Goal: Transaction & Acquisition: Purchase product/service

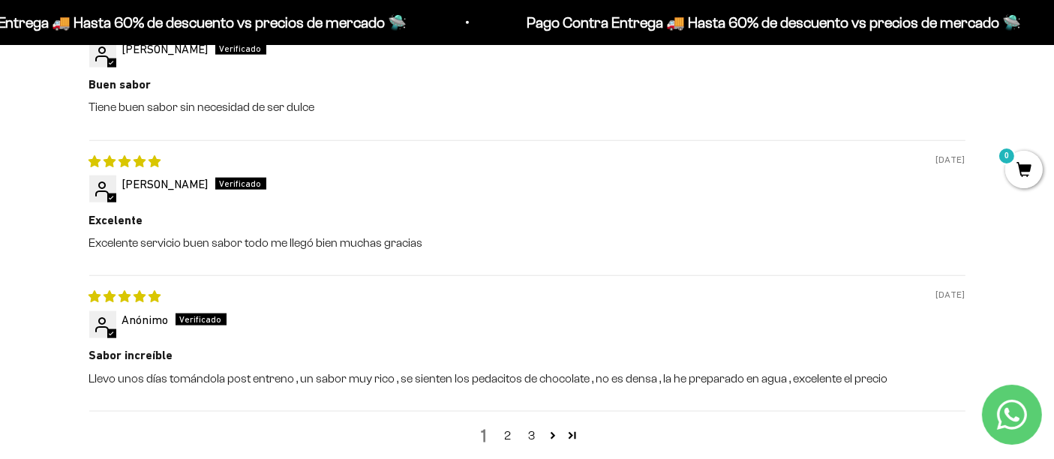
scroll to position [1937, 0]
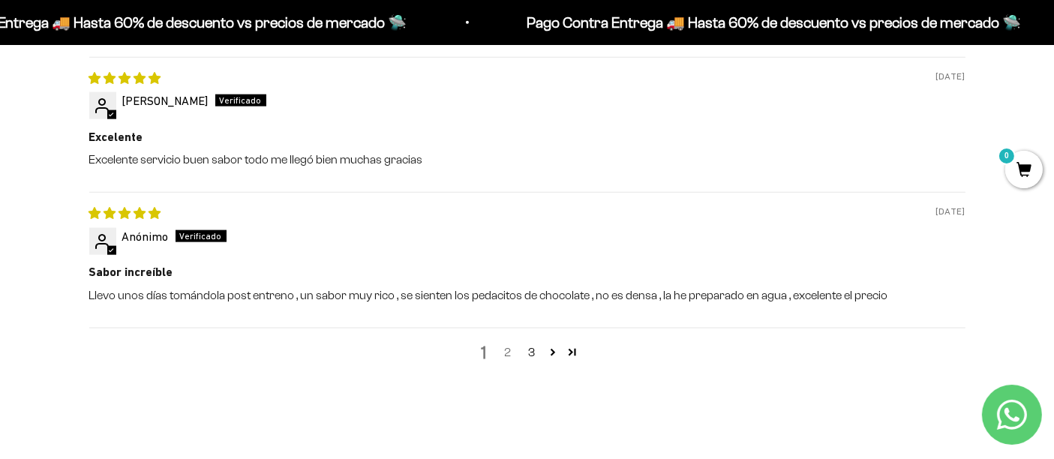
click at [503, 352] on link "2" at bounding box center [508, 352] width 24 height 18
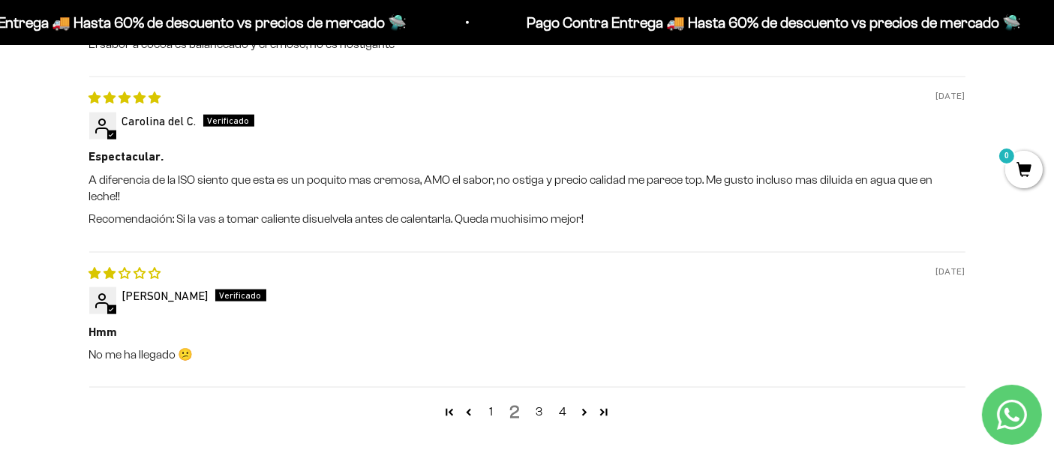
scroll to position [1921, 0]
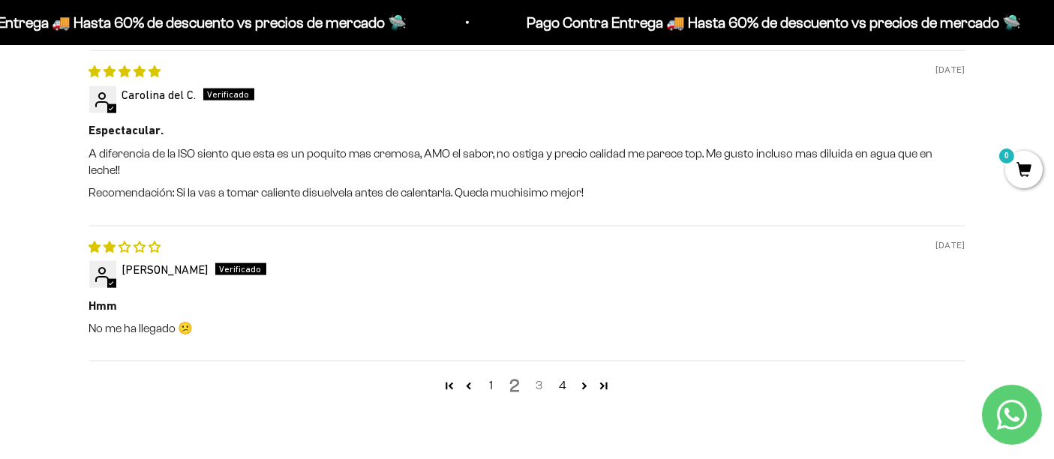
click at [541, 376] on link "3" at bounding box center [539, 385] width 24 height 18
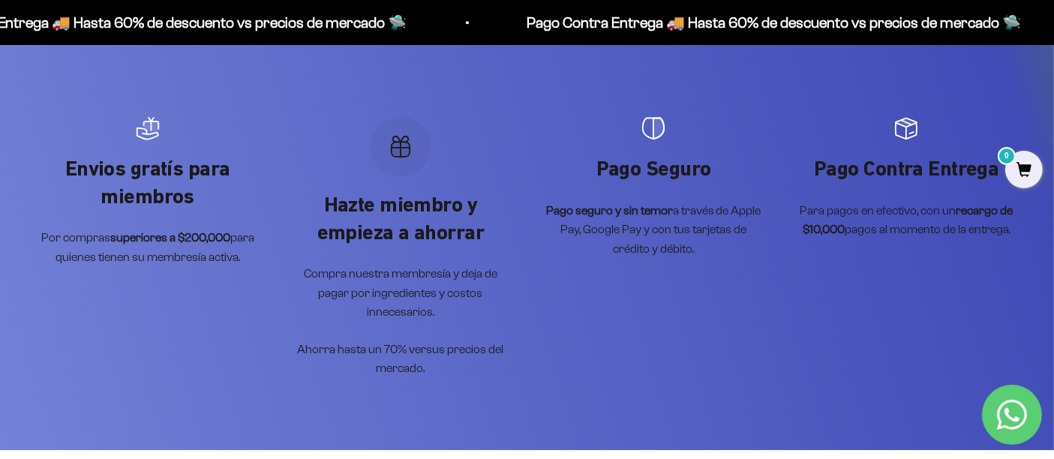
scroll to position [3504, 0]
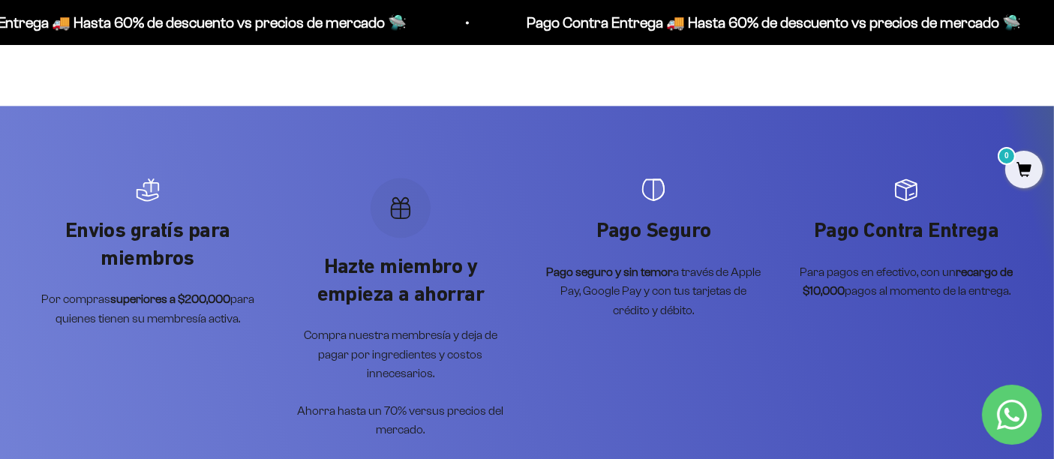
drag, startPoint x: 390, startPoint y: 207, endPoint x: 517, endPoint y: 154, distance: 137.9
click at [391, 208] on icon "Artículo 2 de 4" at bounding box center [400, 208] width 24 height 24
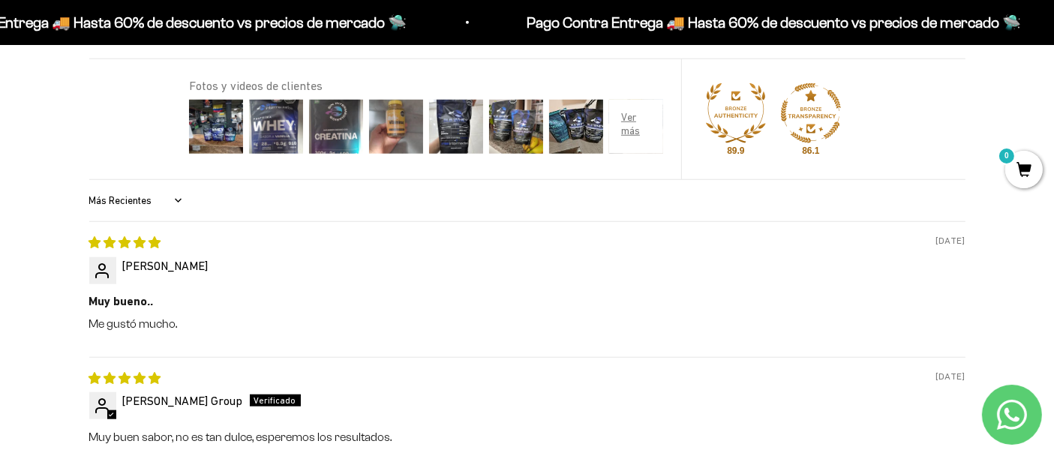
scroll to position [1027, 0]
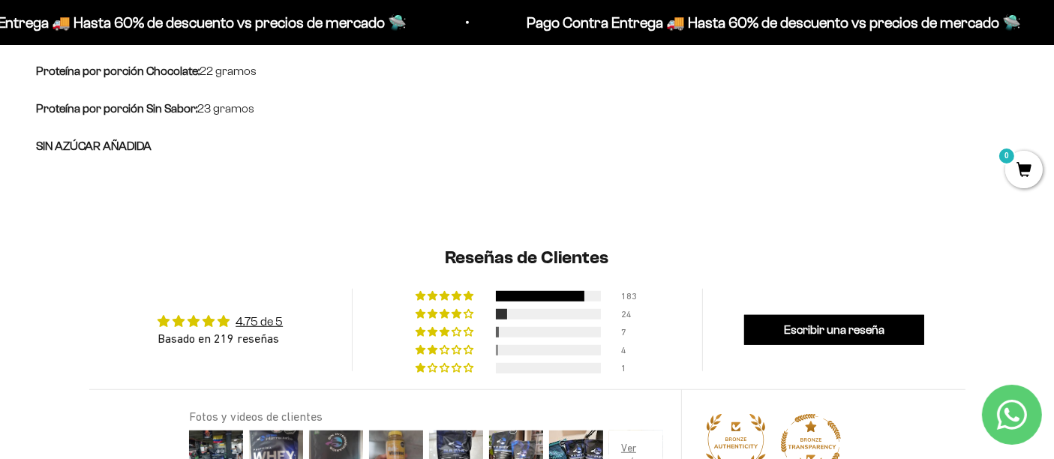
drag, startPoint x: 805, startPoint y: 22, endPoint x: 1011, endPoint y: 33, distance: 205.8
click at [1011, 33] on marquee-text "Pago Contra Entrega 🚚 Hasta 60% de descuento vs precios [PERSON_NAME] 🛸 Pago Co…" at bounding box center [527, 22] width 1054 height 24
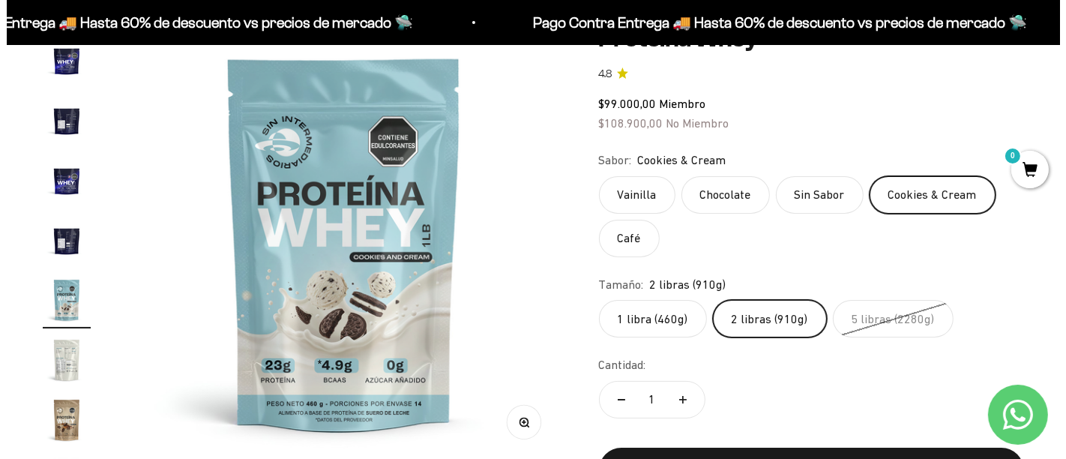
scroll to position [194, 0]
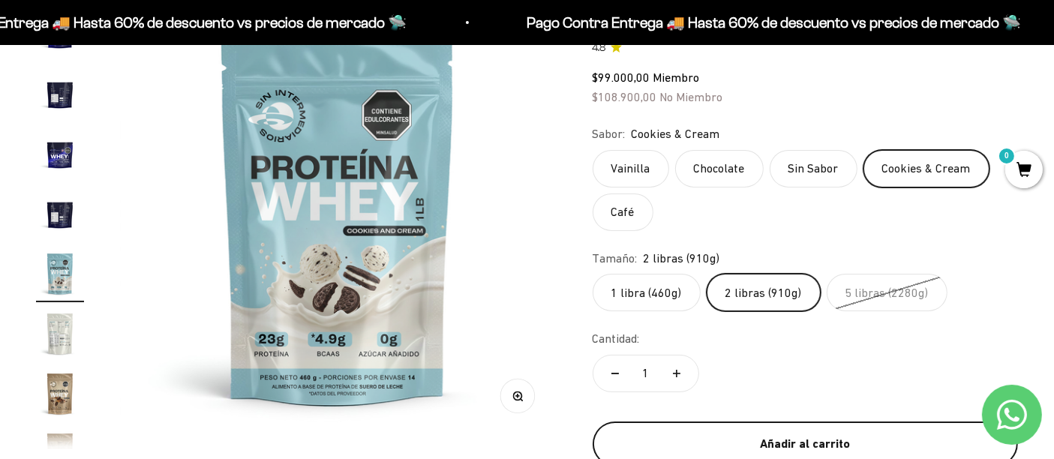
click at [786, 426] on button "Añadir al carrito" at bounding box center [804, 443] width 425 height 45
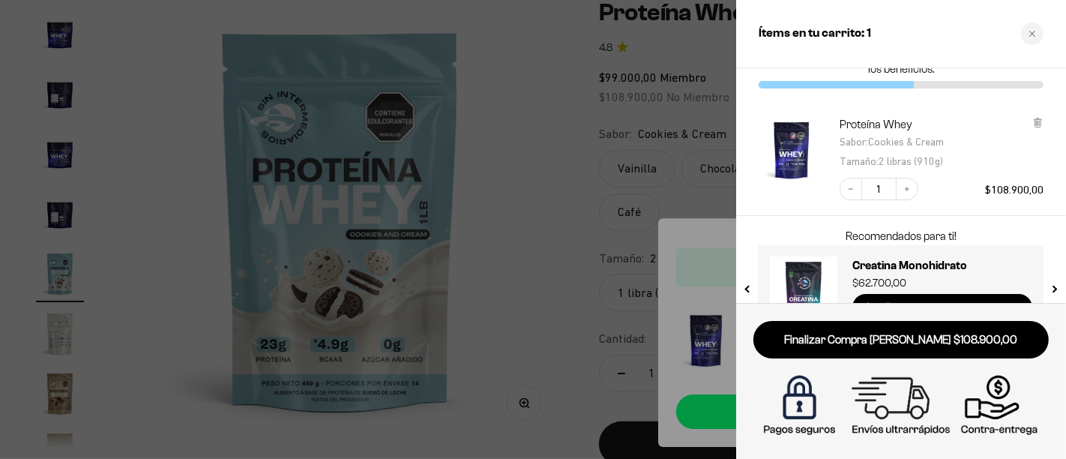
scroll to position [93, 0]
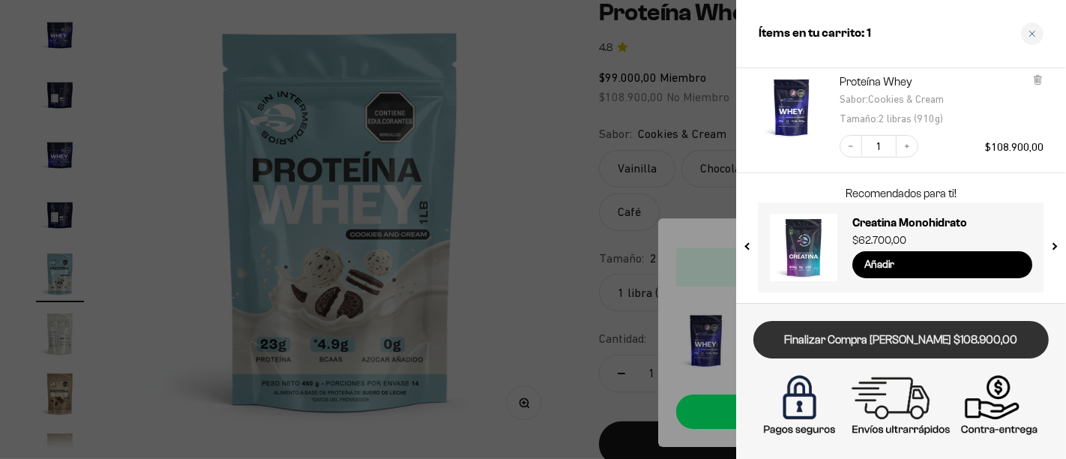
click at [886, 340] on link "Finalizar Compra [PERSON_NAME] $108.900,00" at bounding box center [901, 340] width 295 height 38
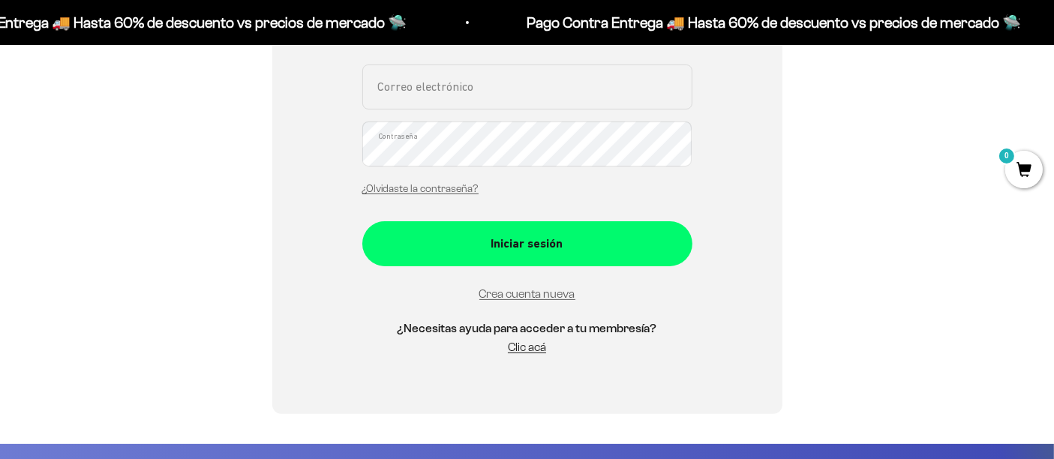
scroll to position [392, 0]
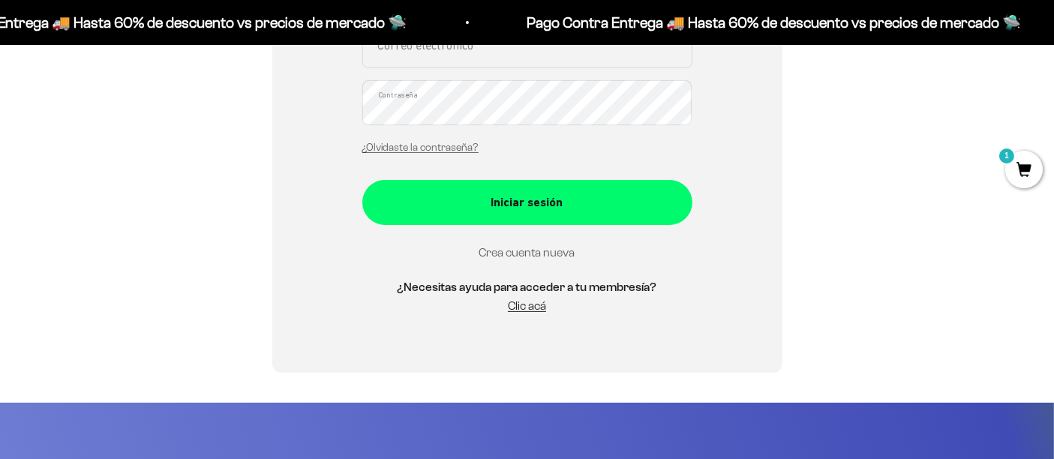
click at [550, 249] on link "Crea cuenta nueva" at bounding box center [527, 252] width 96 height 13
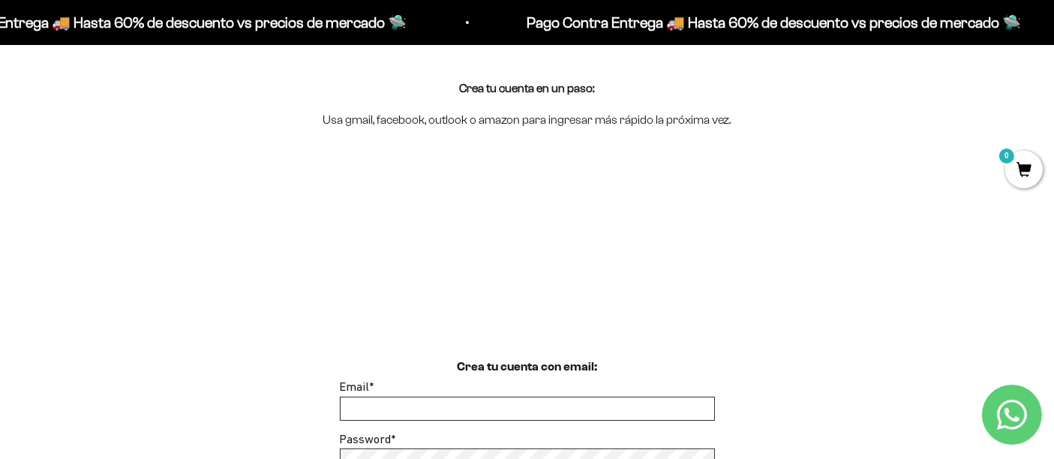
scroll to position [166, 0]
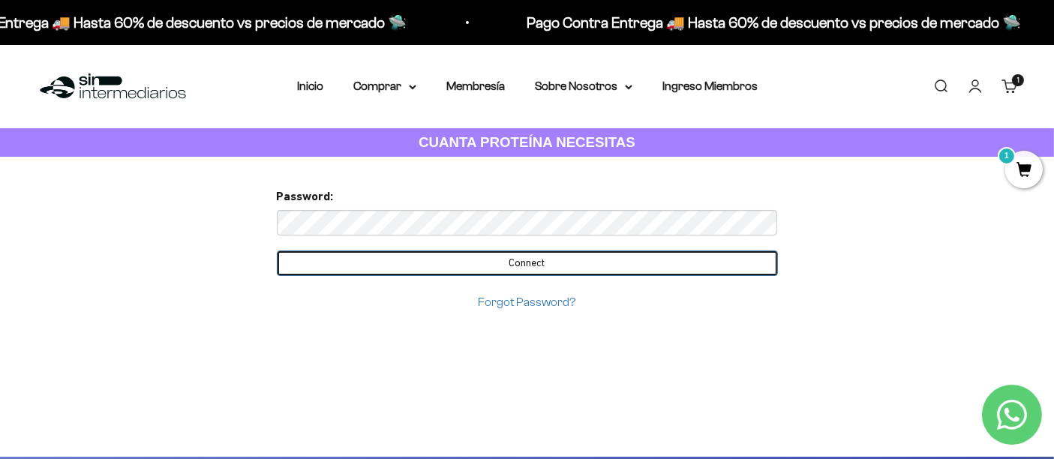
click at [410, 266] on input "Connect" at bounding box center [527, 262] width 501 height 25
click at [506, 262] on input "Connect" at bounding box center [527, 262] width 501 height 25
